Goal: Browse casually: Explore the website without a specific task or goal

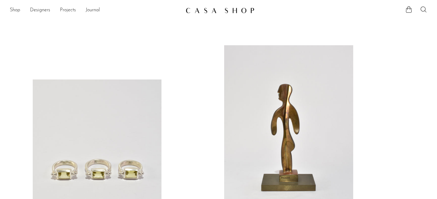
click at [8, 9] on div "Shop Featured New Arrivals Bestsellers Coming Soon Jewelry Jewelry All Earrings…" at bounding box center [218, 10] width 437 height 11
click at [14, 9] on link "Shop" at bounding box center [15, 10] width 10 height 8
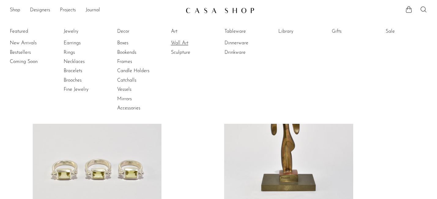
click at [186, 44] on link "Wall Art" at bounding box center [194, 43] width 46 height 7
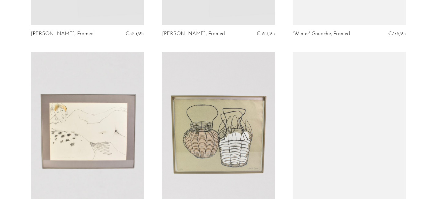
scroll to position [627, 0]
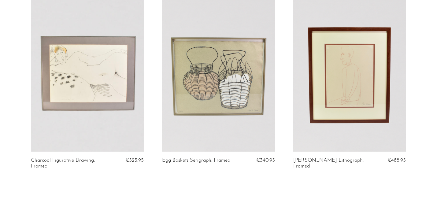
click at [114, 78] on link at bounding box center [87, 73] width 113 height 158
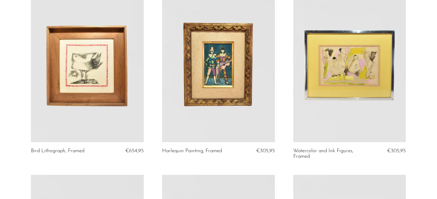
scroll to position [0, 0]
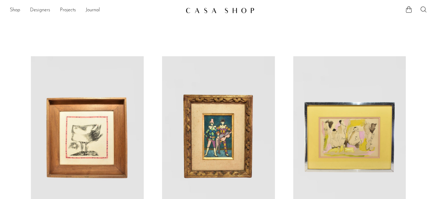
click at [34, 8] on link "Designers" at bounding box center [40, 10] width 20 height 8
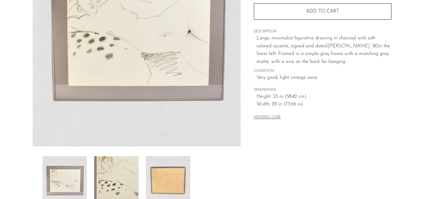
scroll to position [116, 0]
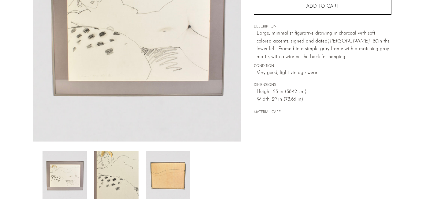
click at [174, 162] on img at bounding box center [168, 175] width 44 height 49
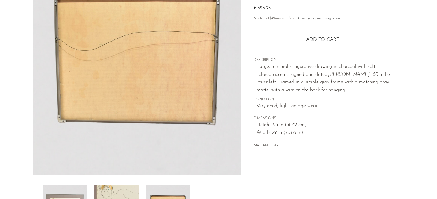
scroll to position [97, 0]
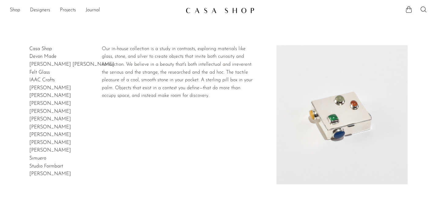
click at [40, 49] on link "Casa Shop" at bounding box center [40, 48] width 23 height 5
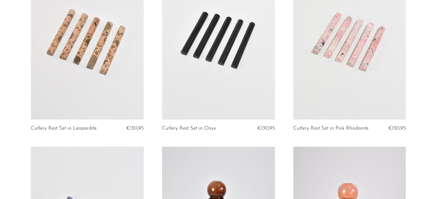
scroll to position [898, 0]
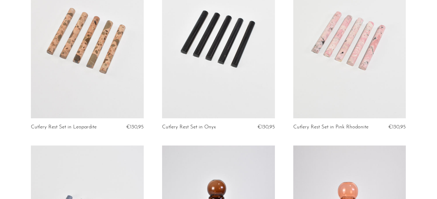
click at [119, 66] on link at bounding box center [87, 40] width 113 height 158
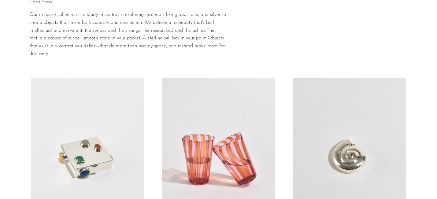
scroll to position [0, 0]
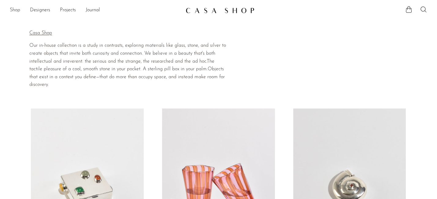
click at [19, 11] on link "Shop" at bounding box center [15, 10] width 10 height 8
click at [19, 10] on link "Shop" at bounding box center [15, 10] width 10 height 8
click at [15, 10] on link "Shop" at bounding box center [15, 10] width 10 height 8
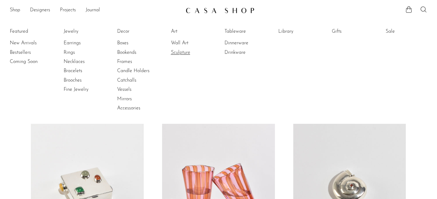
click at [178, 52] on link "Sculpture" at bounding box center [194, 52] width 46 height 7
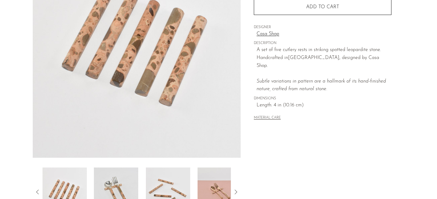
scroll to position [199, 0]
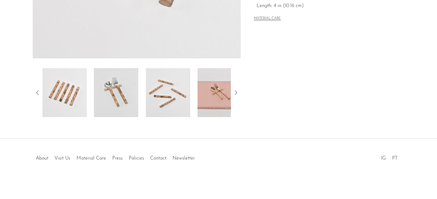
click at [119, 86] on img at bounding box center [116, 92] width 44 height 49
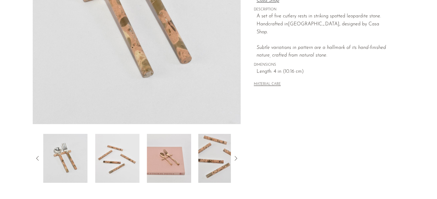
scroll to position [0, 0]
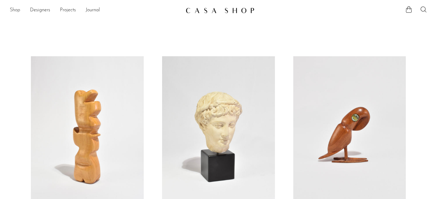
click at [17, 11] on link "Shop" at bounding box center [15, 10] width 10 height 8
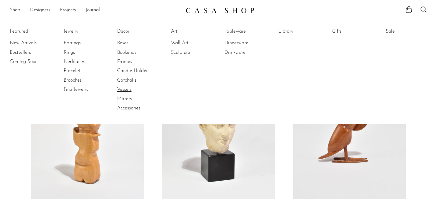
click at [123, 87] on link "Vessels" at bounding box center [140, 89] width 46 height 7
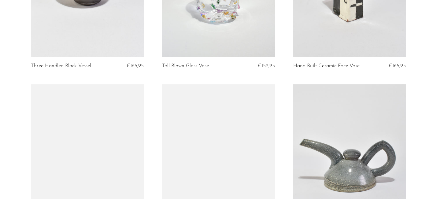
scroll to position [253, 0]
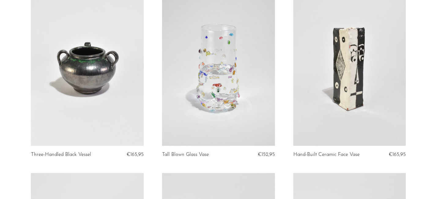
click at [244, 82] on link at bounding box center [218, 67] width 113 height 158
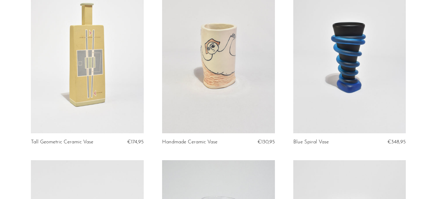
scroll to position [0, 0]
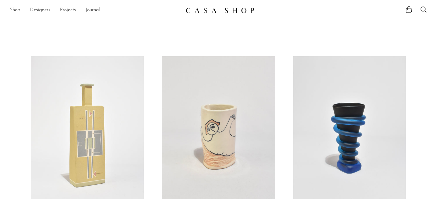
click at [16, 10] on link "Shop" at bounding box center [15, 10] width 10 height 8
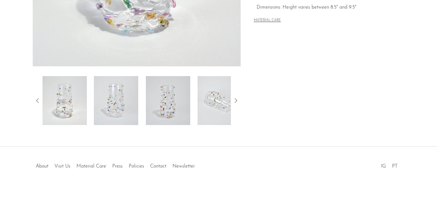
scroll to position [192, 0]
